Goal: Task Accomplishment & Management: Manage account settings

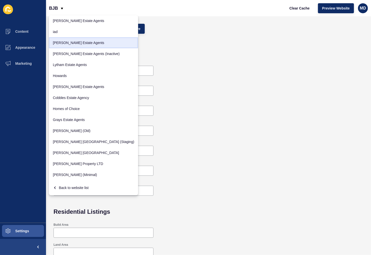
click at [62, 40] on link "[PERSON_NAME] Estate Agents" at bounding box center [93, 42] width 89 height 11
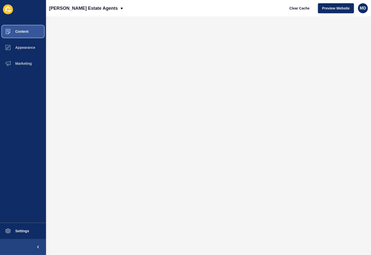
click at [26, 34] on button "Content" at bounding box center [23, 32] width 46 height 16
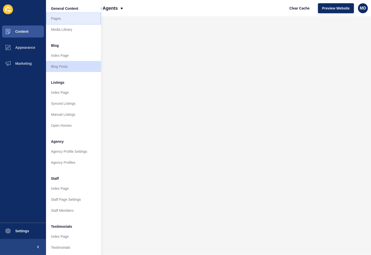
click at [61, 18] on link "Pages" at bounding box center [73, 18] width 55 height 11
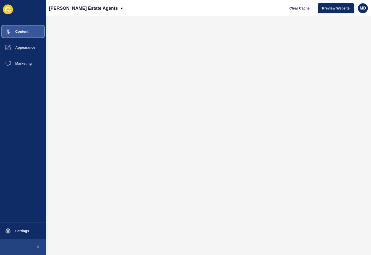
click at [33, 30] on button "Content" at bounding box center [23, 32] width 46 height 16
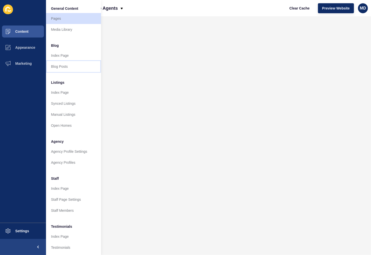
click at [70, 68] on link "Blog Posts" at bounding box center [73, 66] width 55 height 11
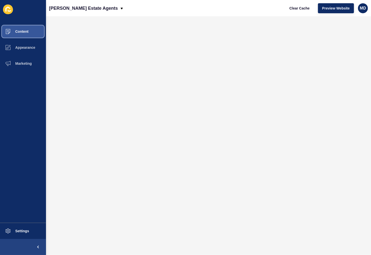
click at [26, 31] on span "Content" at bounding box center [13, 32] width 29 height 4
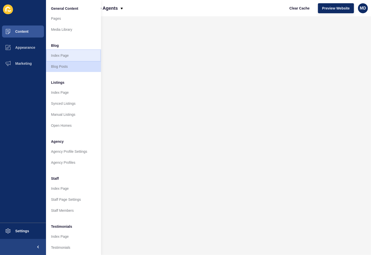
click at [76, 53] on link "Index Page" at bounding box center [73, 55] width 55 height 11
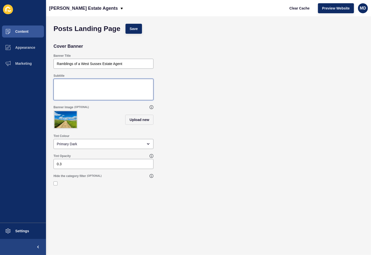
click at [119, 92] on textarea "Subtitle" at bounding box center [103, 90] width 99 height 20
paste textarea "Ramblings and Insights of a West Sussex Estate Agent. Catch up with our blogs b…"
type textarea "Ramblings and Insights of a West Sussex Estate Agent. Catch up with our blogs b…"
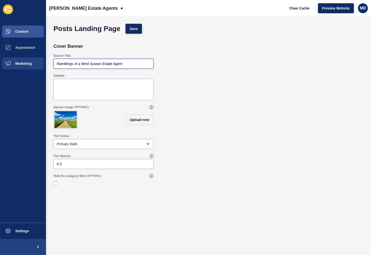
drag, startPoint x: 133, startPoint y: 61, endPoint x: 36, endPoint y: 61, distance: 97.6
click at [36, 61] on div "Content Appearance Marketing Settings [PERSON_NAME] Estate Agents Clear Cache P…" at bounding box center [185, 127] width 371 height 255
click at [100, 66] on input "Ramblings of a West Sussex Estate Agent" at bounding box center [104, 63] width 94 height 5
click at [79, 65] on input "Ramblings of a West Sussex Estate Agent" at bounding box center [104, 63] width 94 height 5
click at [63, 66] on input "Ramblings of a West Sussex Estate Agent" at bounding box center [104, 63] width 94 height 5
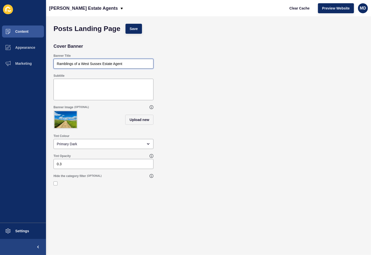
drag, startPoint x: 74, startPoint y: 63, endPoint x: 149, endPoint y: 71, distance: 75.6
click at [149, 71] on div "Banner Title Ramblings of a West Sussex Estate Agent" at bounding box center [208, 61] width 315 height 20
click at [141, 61] on div "Ramblings of a West Sussex Estate Agent" at bounding box center [104, 64] width 100 height 10
click at [210, 62] on div "Banner Title Ramblings of a West Sussex Estate Agent" at bounding box center [208, 61] width 315 height 20
click at [133, 27] on span "Save" at bounding box center [134, 28] width 8 height 5
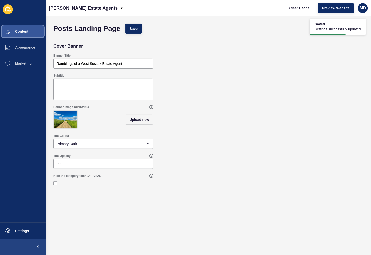
click at [30, 31] on button "Content" at bounding box center [23, 32] width 46 height 16
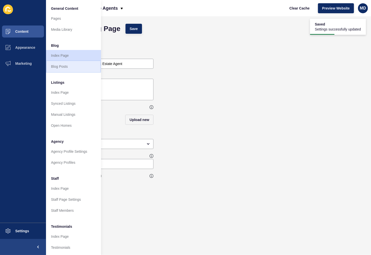
click at [70, 66] on link "Blog Posts" at bounding box center [73, 66] width 55 height 11
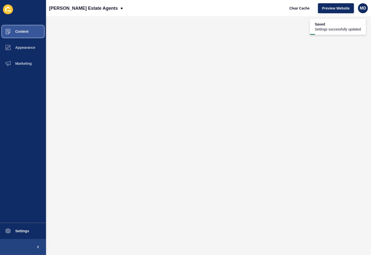
click at [26, 32] on span "Content" at bounding box center [13, 32] width 29 height 4
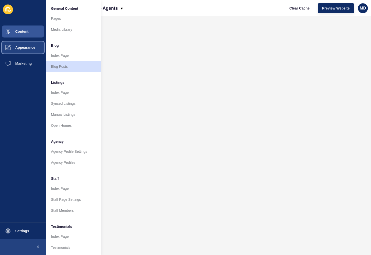
click at [26, 51] on button "Appearance" at bounding box center [23, 48] width 46 height 16
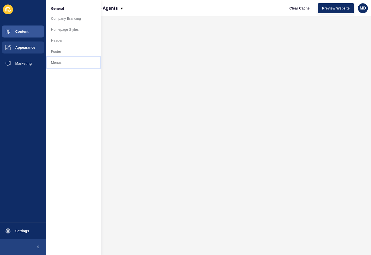
click at [57, 61] on link "Menus" at bounding box center [73, 62] width 55 height 11
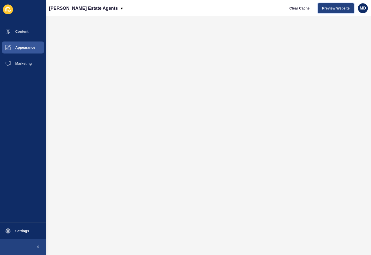
click at [333, 11] on button "Preview Website" at bounding box center [336, 8] width 36 height 10
click at [303, 8] on span "Clear Cache" at bounding box center [300, 8] width 20 height 5
